Goal: Download file/media

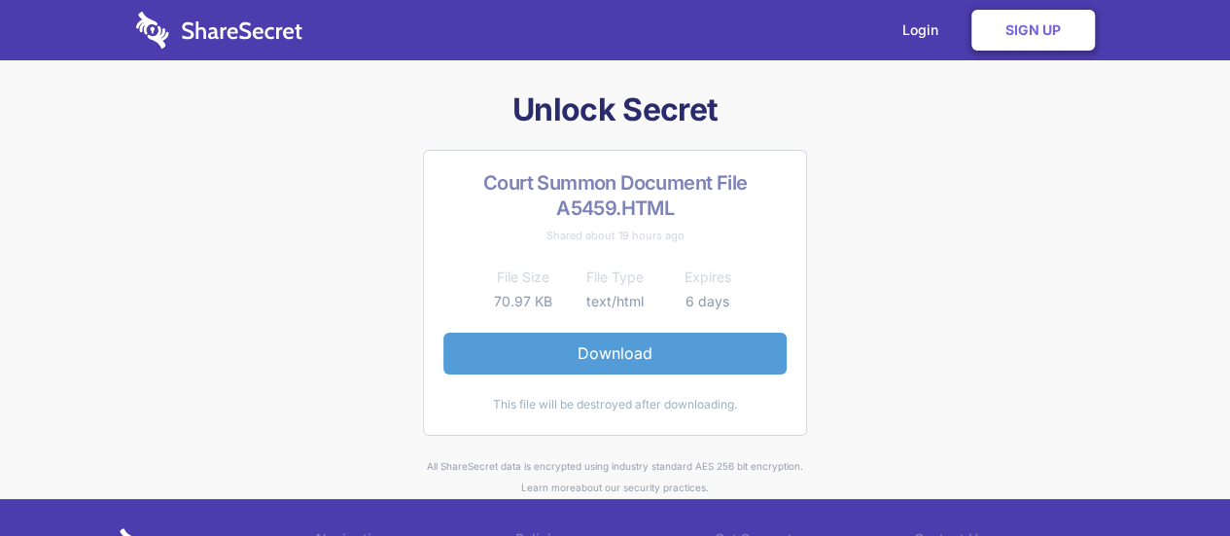
click at [611, 352] on link "Download" at bounding box center [615, 353] width 343 height 41
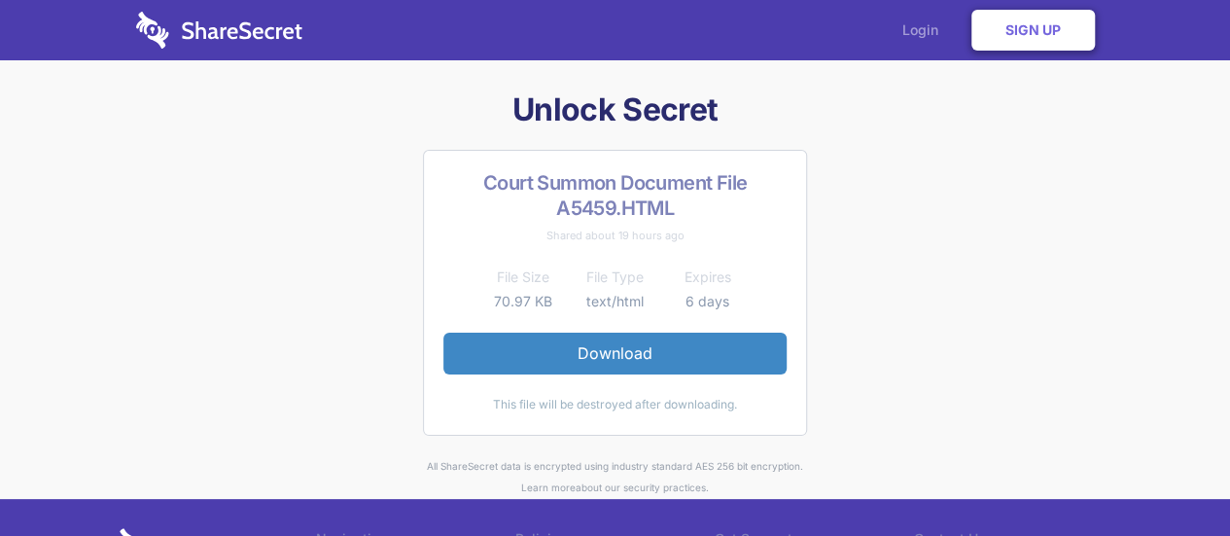
click at [918, 26] on link "Login" at bounding box center [925, 30] width 85 height 60
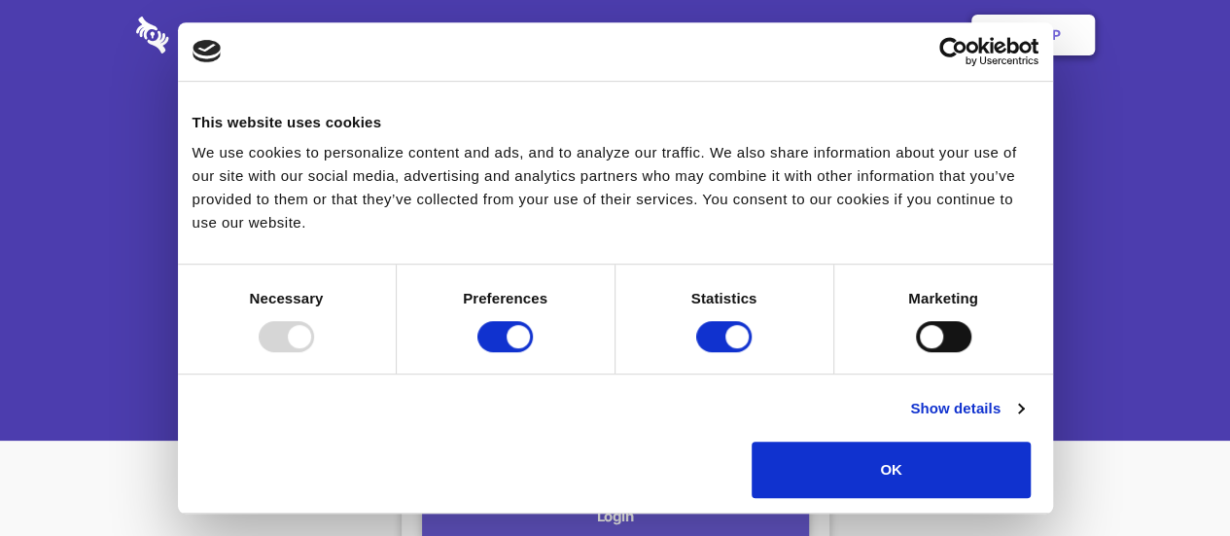
click at [920, 33] on link "Login" at bounding box center [925, 35] width 85 height 60
